Goal: Task Accomplishment & Management: Manage account settings

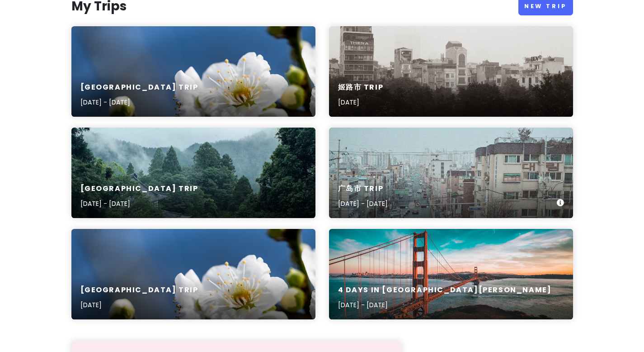
scroll to position [123, 0]
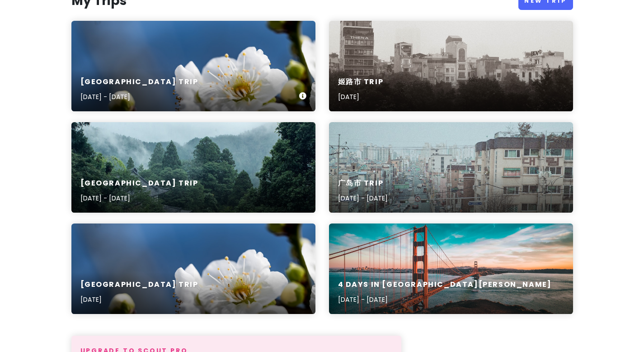
click at [208, 65] on div "[GEOGRAPHIC_DATA] Trip [DATE] - [DATE]" at bounding box center [193, 66] width 244 height 90
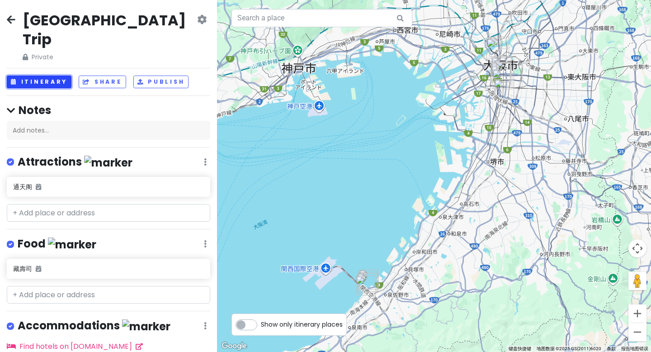
click at [52, 76] on button "Itinerary" at bounding box center [39, 82] width 65 height 13
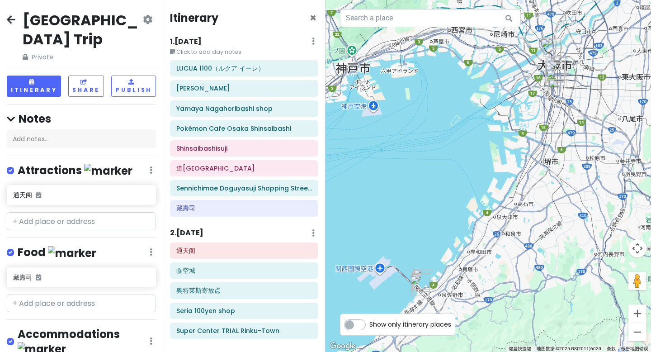
click at [166, 58] on div "Itinerary × 1 . [DATE] Edit Day Notes Delete Day Click to add day notes LUCUA 1…" at bounding box center [244, 176] width 163 height 352
click at [167, 58] on div "Itinerary × 1 . [DATE] Edit Day Notes Delete Day Click to add day notes LUCUA 1…" at bounding box center [244, 176] width 163 height 352
click at [168, 58] on div "Itinerary × 1 . [DATE] Edit Day Notes Delete Day Click to add day notes LUCUA 1…" at bounding box center [244, 176] width 163 height 352
click at [170, 58] on div "Itinerary × 1 . [DATE] Edit Day Notes Delete Day Click to add day notes LUCUA 1…" at bounding box center [244, 176] width 163 height 352
click at [187, 43] on h6 "1 . [DATE]" at bounding box center [186, 41] width 32 height 9
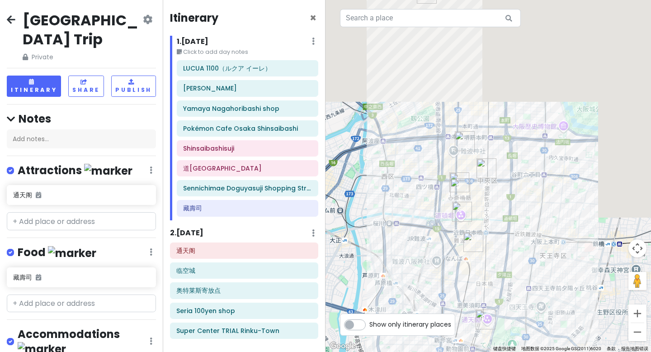
drag, startPoint x: 501, startPoint y: 125, endPoint x: 455, endPoint y: 238, distance: 122.3
click at [443, 254] on div at bounding box center [489, 176] width 326 height 352
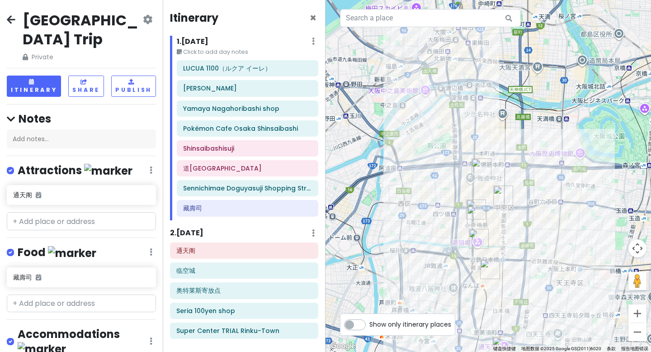
drag, startPoint x: 490, startPoint y: 113, endPoint x: 499, endPoint y: 134, distance: 23.1
click at [499, 134] on div at bounding box center [489, 176] width 326 height 352
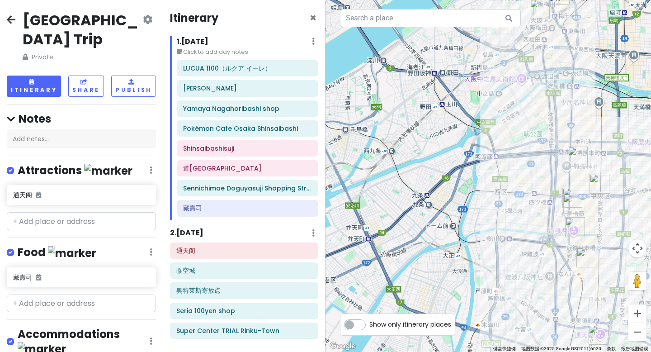
drag, startPoint x: 499, startPoint y: 153, endPoint x: 635, endPoint y: 142, distance: 136.6
click at [635, 142] on div at bounding box center [489, 176] width 326 height 352
click at [645, 330] on button "缩小" at bounding box center [638, 332] width 18 height 18
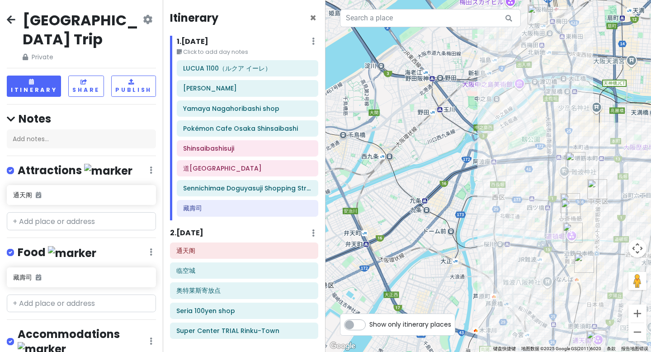
drag, startPoint x: 562, startPoint y: 162, endPoint x: 636, endPoint y: 215, distance: 90.5
click at [636, 215] on div at bounding box center [489, 176] width 326 height 352
